Goal: Task Accomplishment & Management: Manage account settings

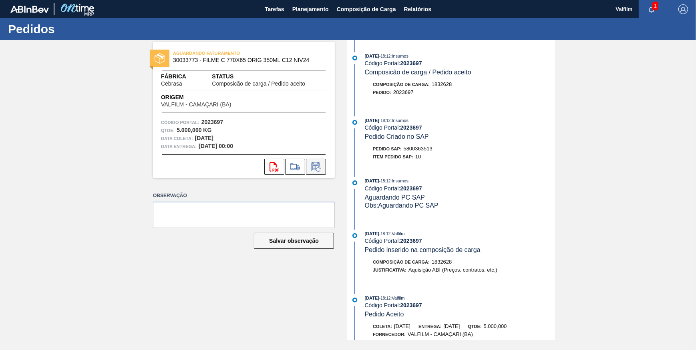
click at [319, 162] on icon at bounding box center [315, 167] width 13 height 10
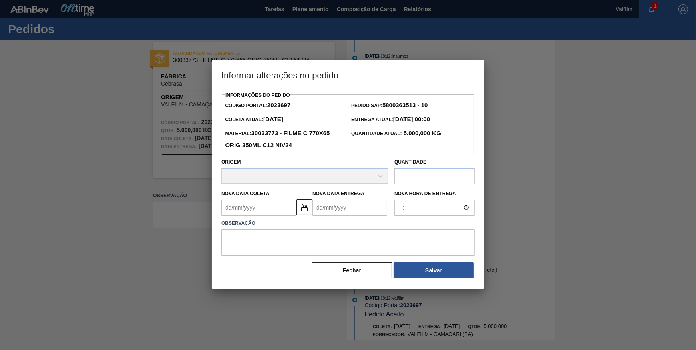
click at [261, 209] on Coleta2023697 "Nova Data Coleta" at bounding box center [258, 208] width 75 height 16
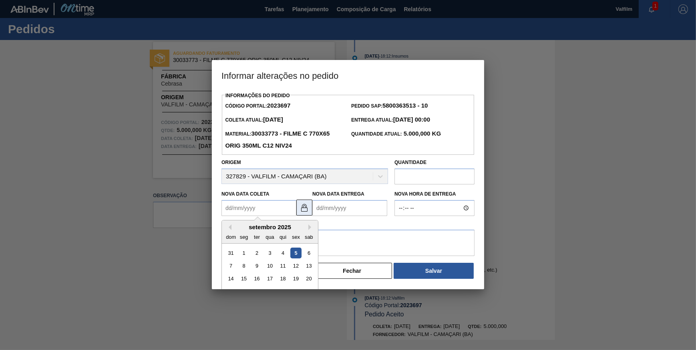
click at [309, 211] on button at bounding box center [304, 208] width 16 height 16
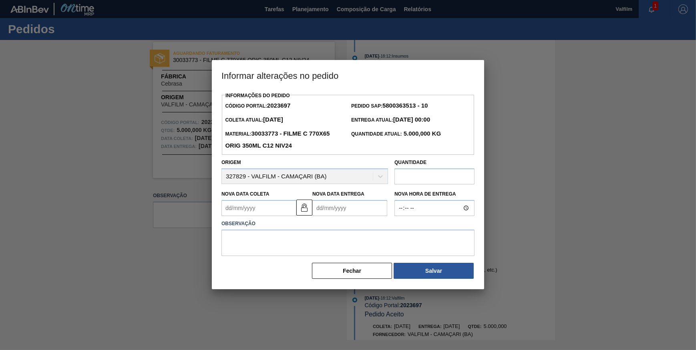
click at [259, 211] on Coleta2023697 "Nova Data Coleta" at bounding box center [258, 208] width 75 height 16
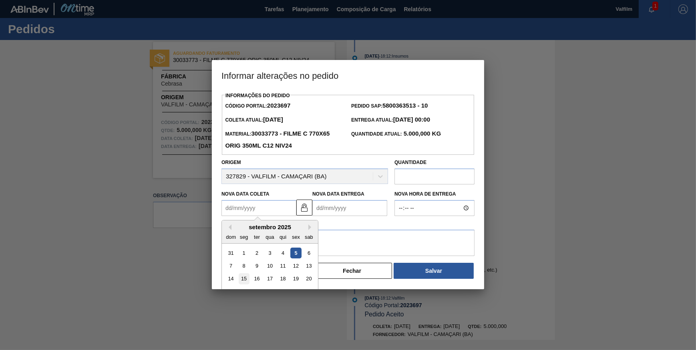
click at [248, 278] on div "15" at bounding box center [244, 279] width 11 height 11
type Coleta2023697 "[DATE]"
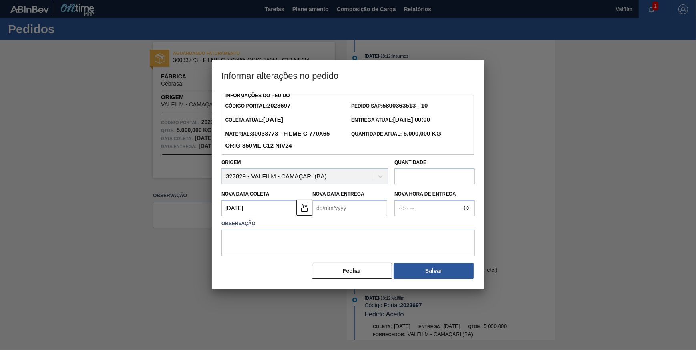
click at [353, 213] on Entrega2023697 "Nova Data Entrega" at bounding box center [349, 208] width 75 height 16
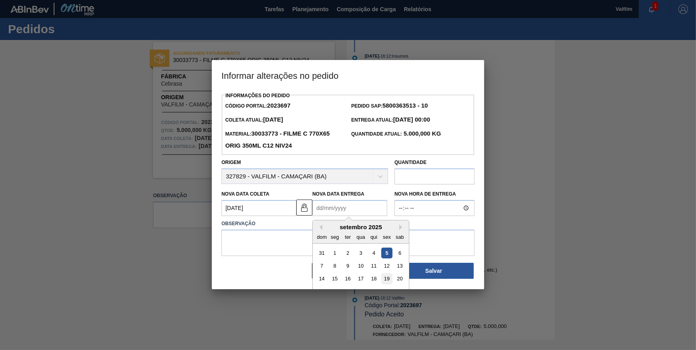
click at [384, 276] on div "19" at bounding box center [386, 279] width 11 height 11
type Entrega2023697 "[DATE]"
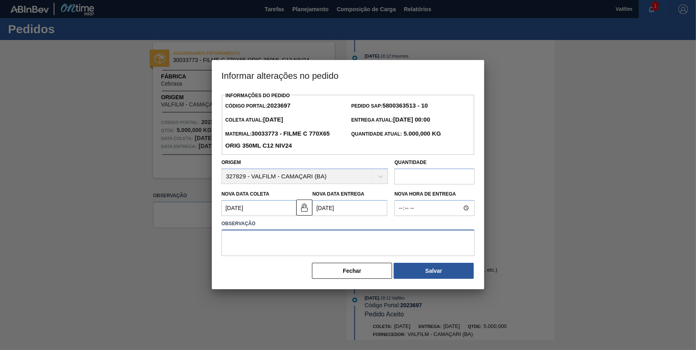
click at [343, 251] on textarea at bounding box center [347, 243] width 253 height 26
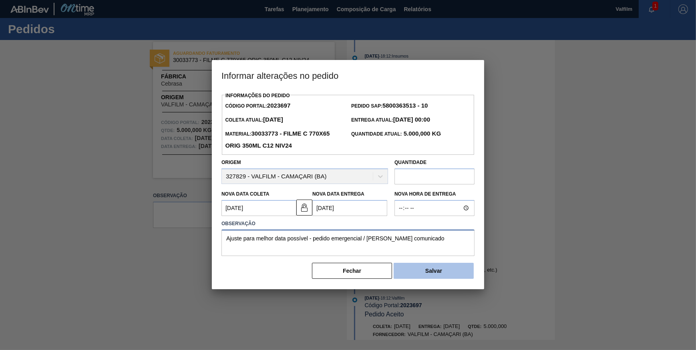
type textarea "Ajuste para melhor data possível - pedido emergencial / [PERSON_NAME] comunicado"
click at [428, 268] on button "Salvar" at bounding box center [433, 271] width 80 height 16
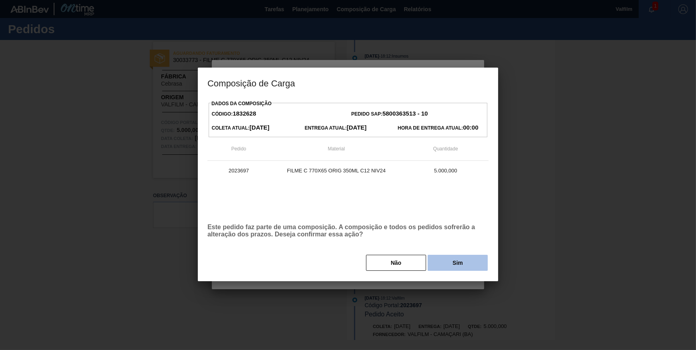
click at [447, 256] on button "Sim" at bounding box center [457, 263] width 60 height 16
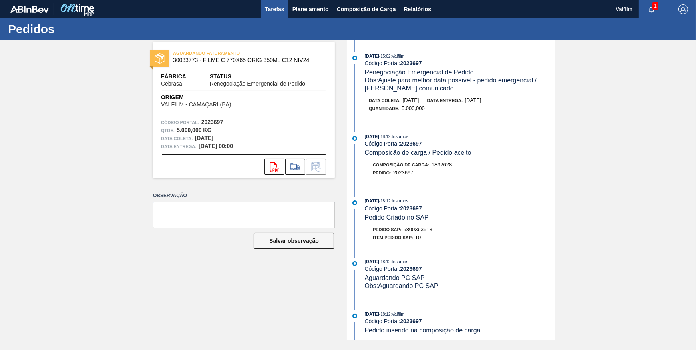
click at [270, 12] on span "Tarefas" at bounding box center [275, 9] width 20 height 10
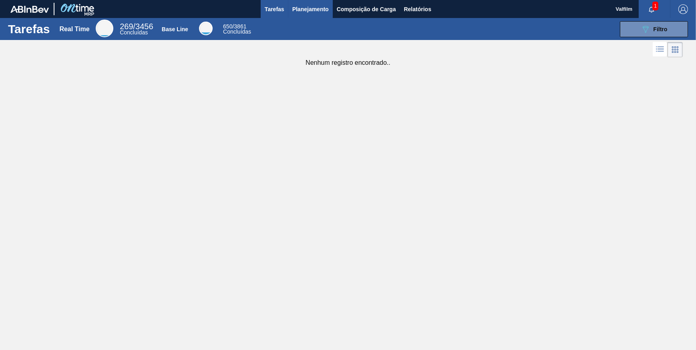
click at [295, 8] on span "Planejamento" at bounding box center [310, 9] width 36 height 10
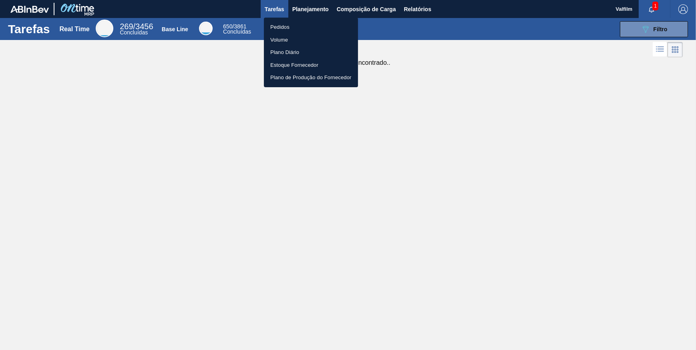
click at [288, 26] on li "Pedidos" at bounding box center [311, 27] width 94 height 13
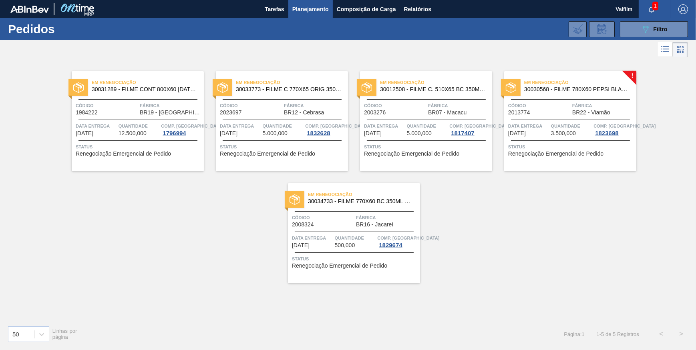
click at [303, 112] on span "BR12 - Cebrasa" at bounding box center [304, 113] width 40 height 6
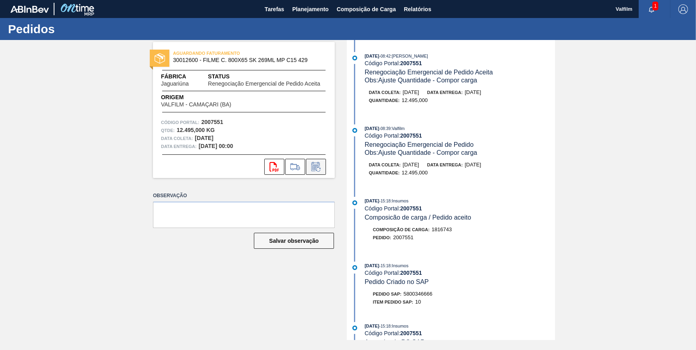
click at [319, 168] on icon at bounding box center [318, 169] width 4 height 4
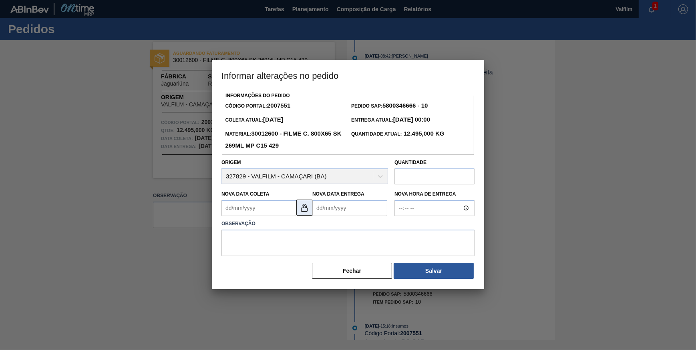
click at [303, 207] on img at bounding box center [304, 208] width 10 height 10
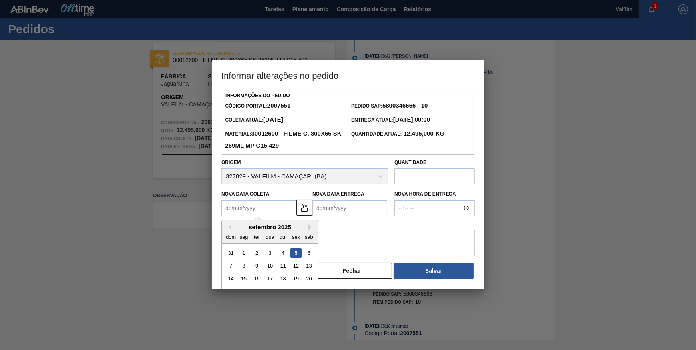
click at [273, 209] on Coleta2007551 "Nova Data Coleta" at bounding box center [258, 208] width 75 height 16
click at [252, 281] on div "16" at bounding box center [256, 279] width 11 height 11
type Coleta2007551 "[DATE]"
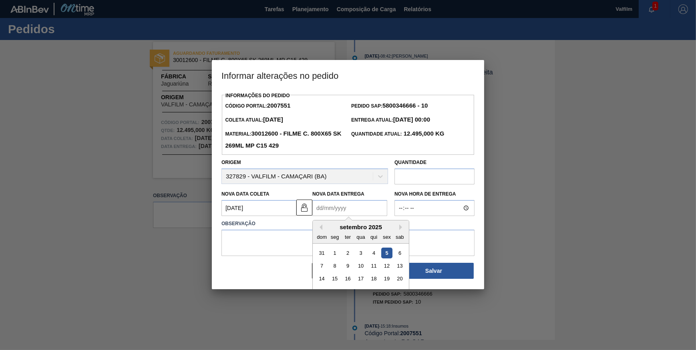
click at [336, 214] on Entrega2007551 "Nova Data Entrega" at bounding box center [349, 208] width 75 height 16
click at [385, 266] on div "12" at bounding box center [386, 266] width 11 height 11
type Entrega2007551 "12/09/2025"
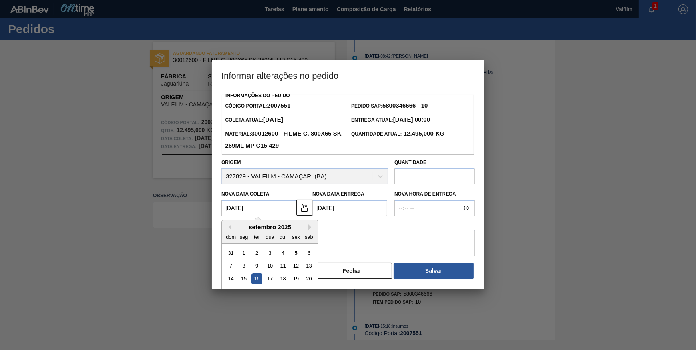
click at [286, 213] on Coleta2007551 "[DATE]" at bounding box center [258, 208] width 75 height 16
drag, startPoint x: 297, startPoint y: 279, endPoint x: 324, endPoint y: 244, distance: 43.9
click at [298, 279] on div "19" at bounding box center [295, 279] width 11 height 11
type Coleta2007551 "[DATE]"
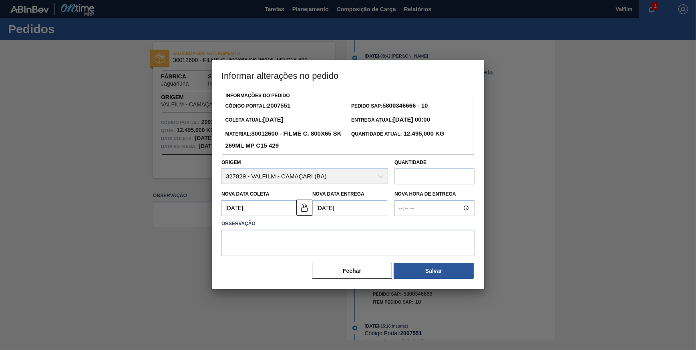
drag, startPoint x: 349, startPoint y: 208, endPoint x: 349, endPoint y: 216, distance: 7.6
click at [349, 208] on Entrega2007551 "12/09/2025" at bounding box center [349, 208] width 75 height 16
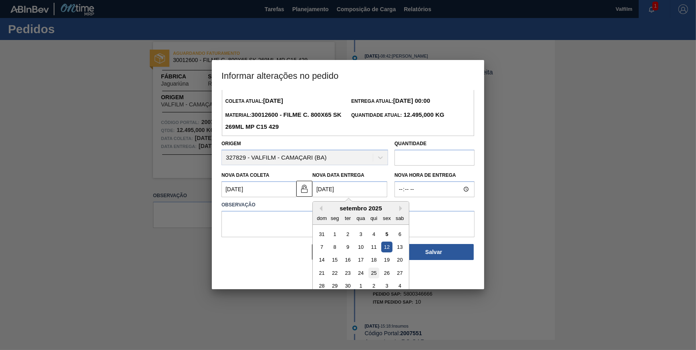
scroll to position [27, 0]
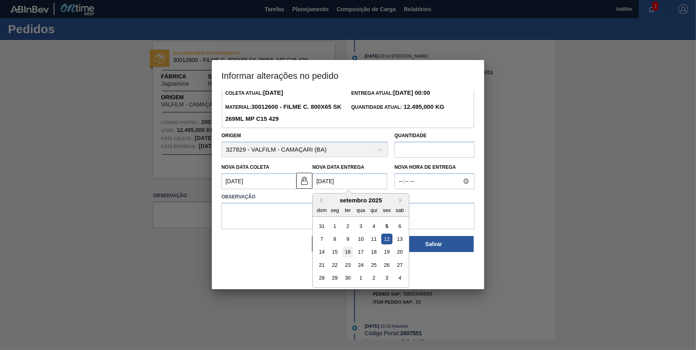
click at [343, 253] on div "16" at bounding box center [347, 252] width 11 height 11
type Entrega2007551 "[DATE]"
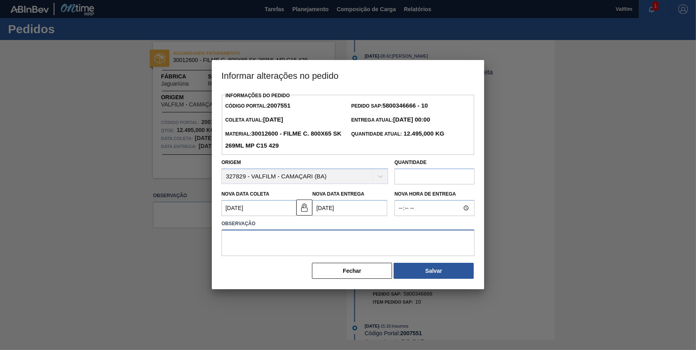
click at [336, 234] on textarea at bounding box center [347, 243] width 253 height 26
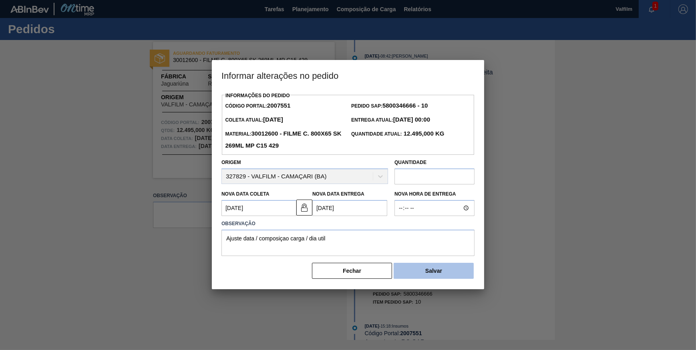
drag, startPoint x: 463, startPoint y: 277, endPoint x: 457, endPoint y: 275, distance: 6.2
click at [462, 276] on button "Salvar" at bounding box center [433, 271] width 80 height 16
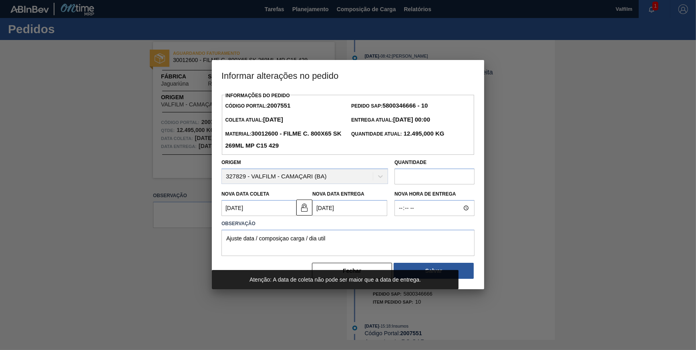
click at [435, 264] on div "Fechar Salvar" at bounding box center [347, 271] width 253 height 18
click at [446, 268] on button "Salvar" at bounding box center [433, 271] width 80 height 16
click at [355, 213] on Entrega2007551 "[DATE]" at bounding box center [349, 208] width 75 height 16
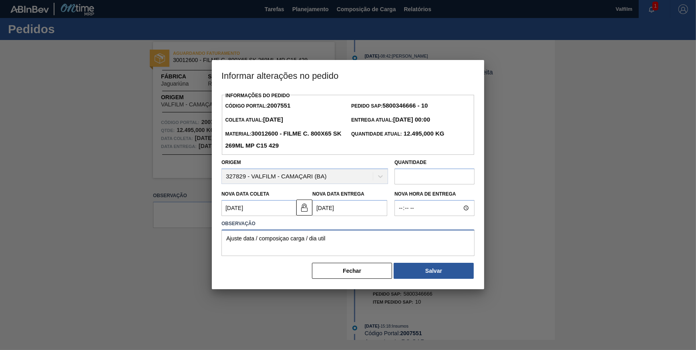
click at [271, 244] on textarea "Ajuste data / composiçao carga / dia util" at bounding box center [347, 243] width 253 height 26
click at [275, 242] on textarea "Ajuste data / composiçao carga / dia util" at bounding box center [347, 243] width 253 height 26
type textarea "Ajuste data / composição carga / dia util"
click at [278, 208] on Coleta2007551 "[DATE]" at bounding box center [258, 208] width 75 height 16
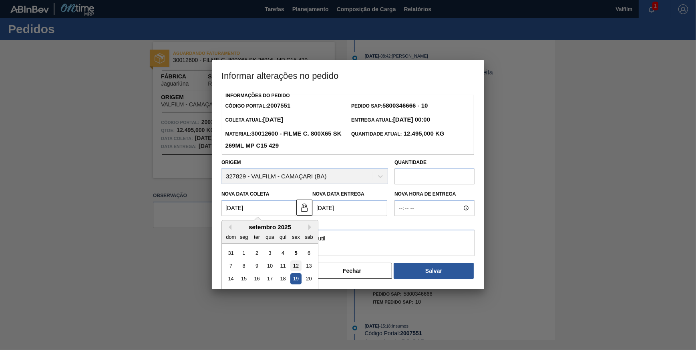
click at [293, 267] on div "12" at bounding box center [295, 266] width 11 height 11
type Coleta2007551 "12/09/2025"
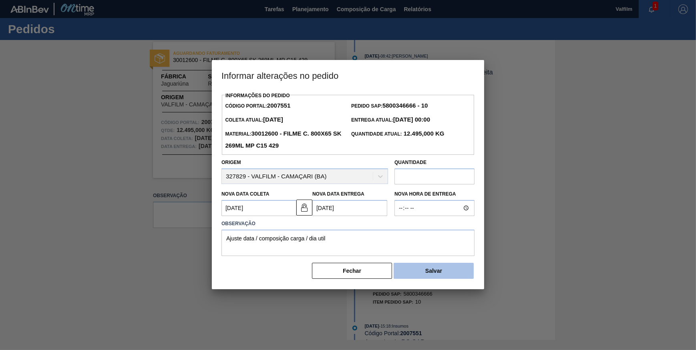
click at [420, 269] on button "Salvar" at bounding box center [433, 271] width 80 height 16
click at [433, 272] on button "Salvar" at bounding box center [433, 271] width 80 height 16
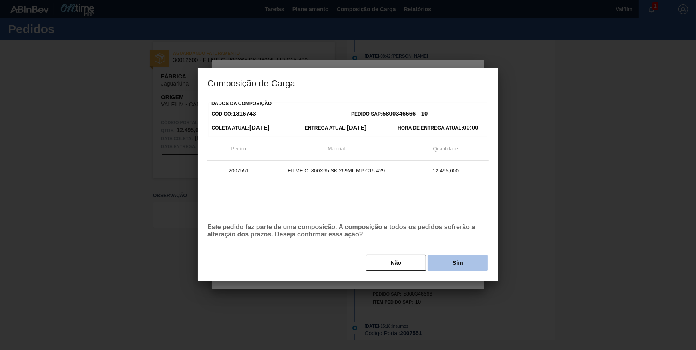
click at [453, 263] on button "Sim" at bounding box center [457, 263] width 60 height 16
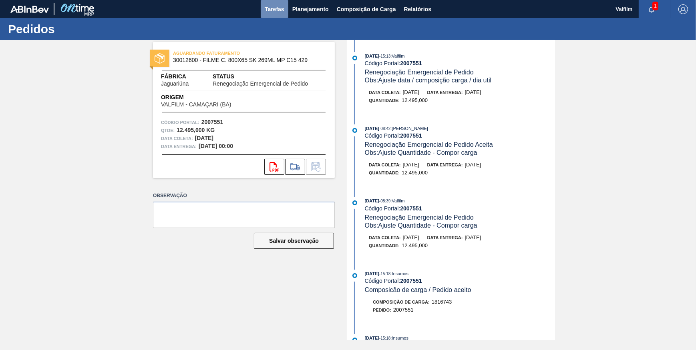
click at [267, 11] on span "Tarefas" at bounding box center [275, 9] width 20 height 10
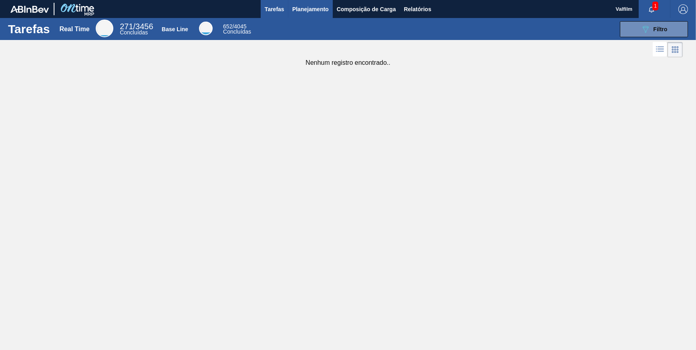
click at [315, 6] on span "Planejamento" at bounding box center [310, 9] width 36 height 10
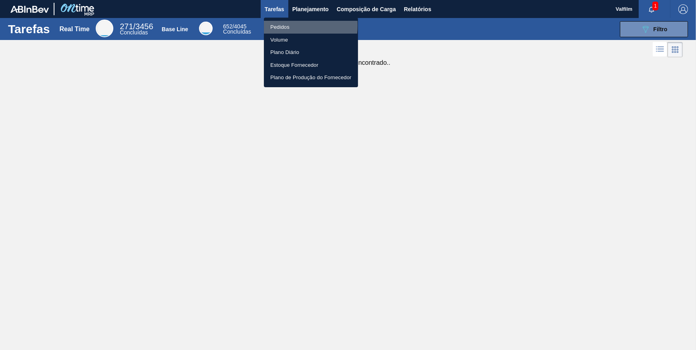
click at [276, 25] on li "Pedidos" at bounding box center [311, 27] width 94 height 13
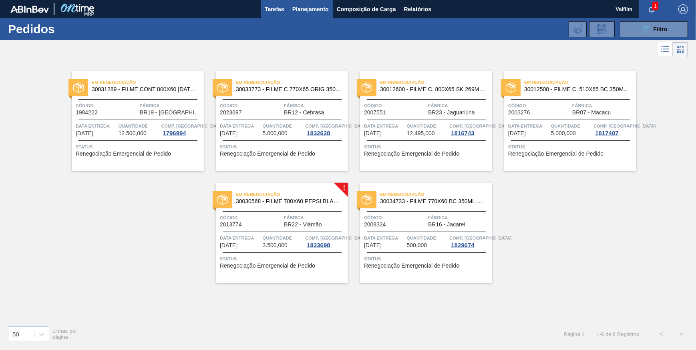
click at [278, 11] on span "Tarefas" at bounding box center [275, 9] width 20 height 10
